Goal: Information Seeking & Learning: Find specific fact

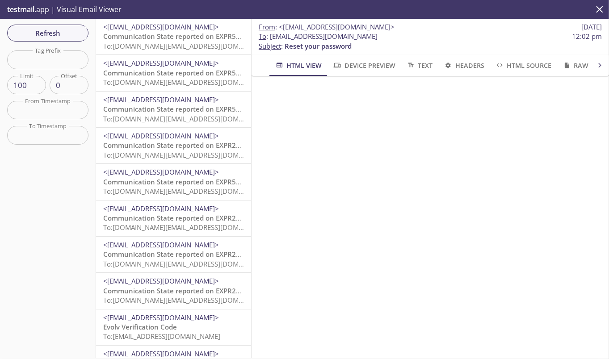
click at [163, 320] on span "<[EMAIL_ADDRESS][DOMAIN_NAME]>" at bounding box center [161, 317] width 116 height 9
click at [175, 36] on span "Evolv Verification Code" at bounding box center [140, 36] width 74 height 9
